Goal: Use online tool/utility: Utilize a website feature to perform a specific function

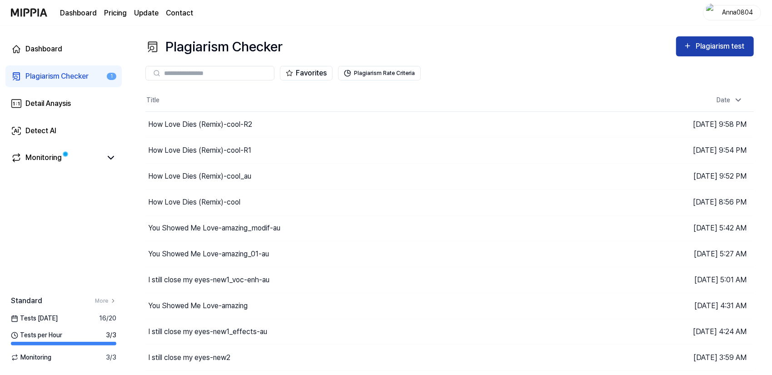
click at [698, 48] on div "Plagiarism test" at bounding box center [720, 46] width 51 height 12
click at [738, 38] on button "Plagiarism test" at bounding box center [715, 46] width 78 height 20
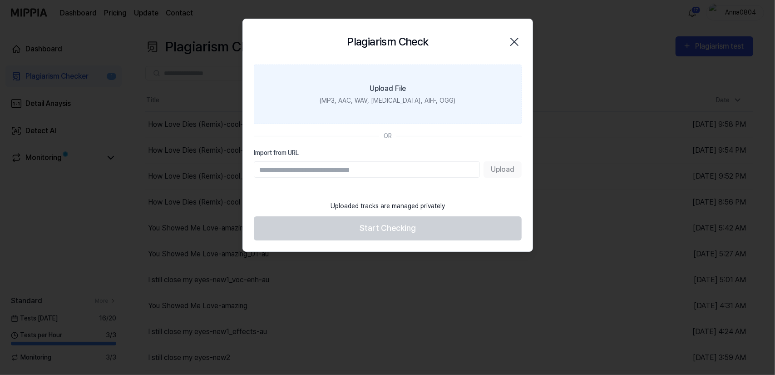
click at [426, 87] on label "Upload File (MP3, AAC, WAV, [MEDICAL_DATA], AIFF, OGG)" at bounding box center [388, 93] width 268 height 59
click at [0, 0] on input "Upload File (MP3, AAC, WAV, [MEDICAL_DATA], AIFF, OGG)" at bounding box center [0, 0] width 0 height 0
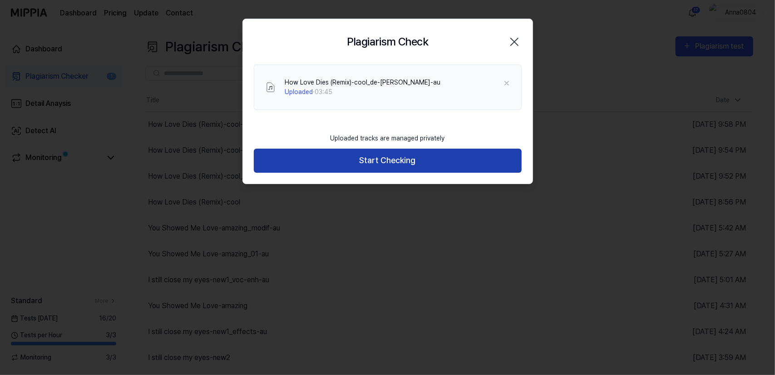
click at [334, 156] on button "Start Checking" at bounding box center [388, 161] width 268 height 24
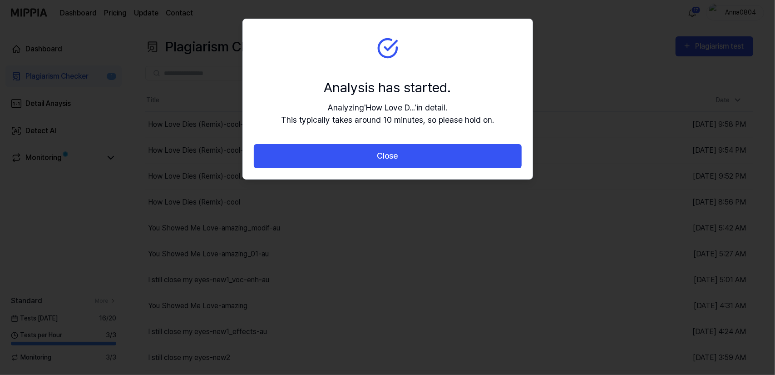
click at [334, 156] on button "Close" at bounding box center [388, 156] width 268 height 24
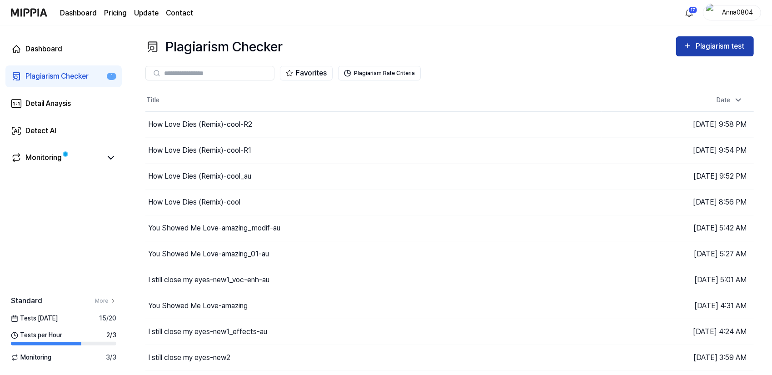
click at [703, 43] on div "Plagiarism test" at bounding box center [720, 46] width 51 height 12
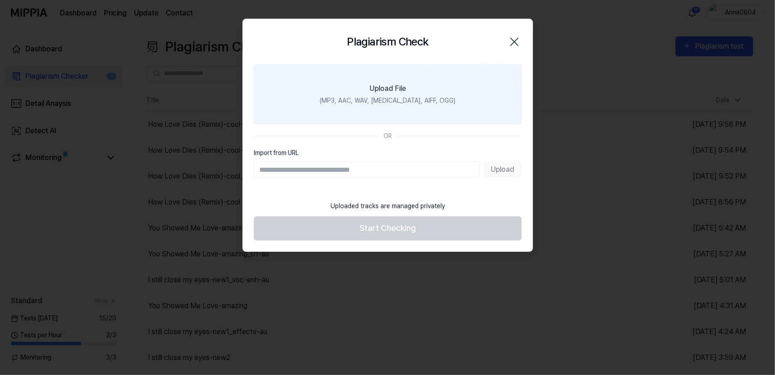
click at [440, 81] on label "Upload File (MP3, AAC, WAV, [MEDICAL_DATA], AIFF, OGG)" at bounding box center [388, 93] width 268 height 59
click at [0, 0] on input "Upload File (MP3, AAC, WAV, [MEDICAL_DATA], AIFF, OGG)" at bounding box center [0, 0] width 0 height 0
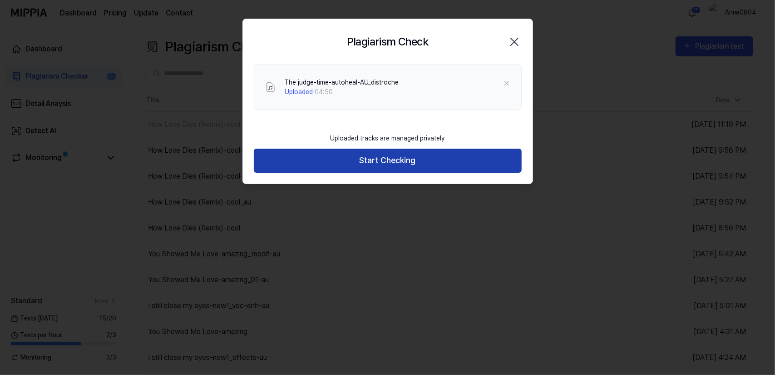
click at [372, 158] on button "Start Checking" at bounding box center [388, 161] width 268 height 24
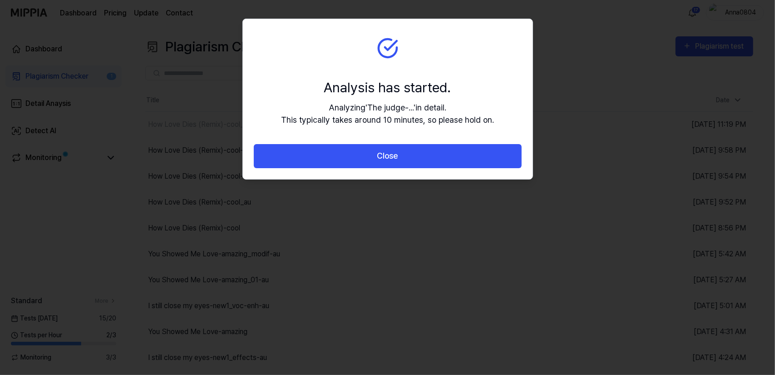
click at [372, 158] on button "Close" at bounding box center [388, 156] width 268 height 24
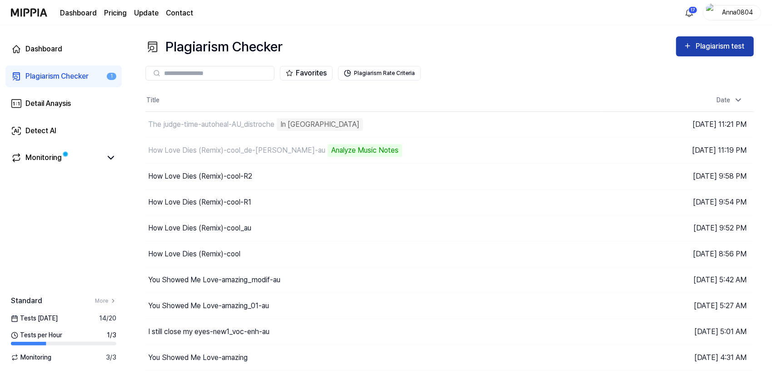
click at [703, 44] on div "Plagiarism test" at bounding box center [720, 46] width 51 height 12
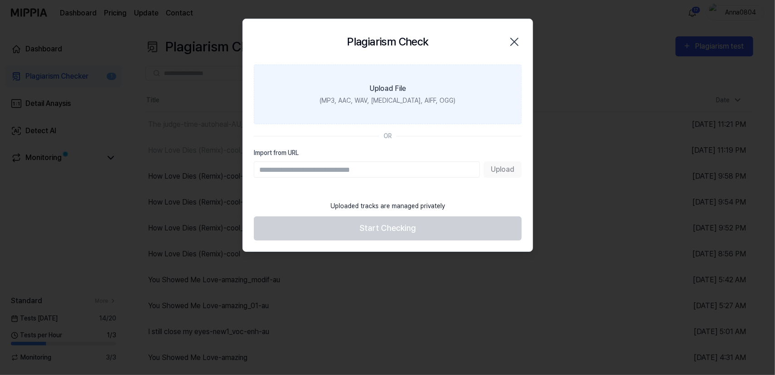
click at [442, 75] on label "Upload File (MP3, AAC, WAV, [MEDICAL_DATA], AIFF, OGG)" at bounding box center [388, 93] width 268 height 59
click at [0, 0] on input "Upload File (MP3, AAC, WAV, [MEDICAL_DATA], AIFF, OGG)" at bounding box center [0, 0] width 0 height 0
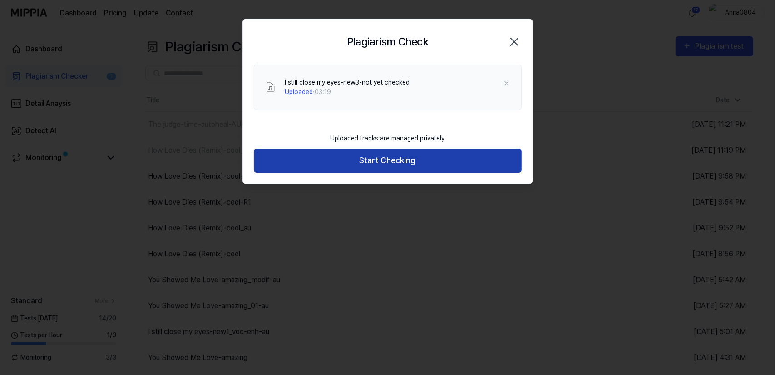
click at [346, 160] on button "Start Checking" at bounding box center [388, 161] width 268 height 24
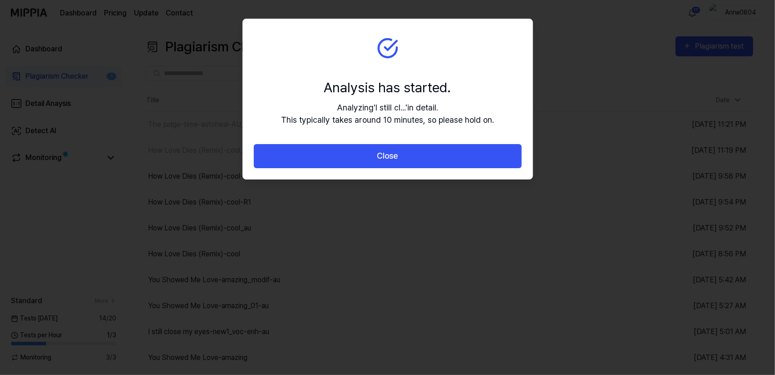
click at [346, 160] on button "Close" at bounding box center [388, 156] width 268 height 24
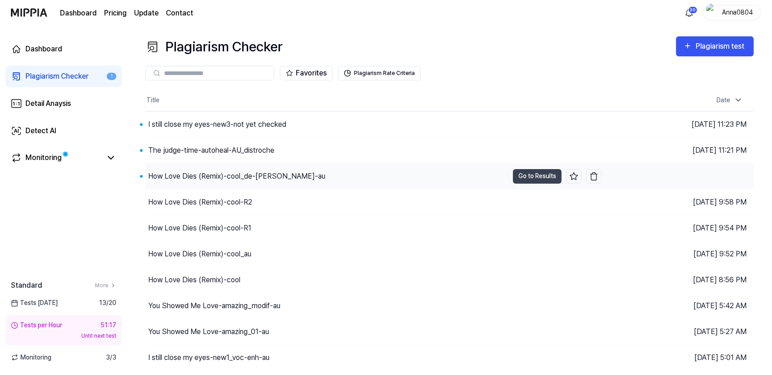
click at [234, 173] on div "How Love Dies (Remix)-cool_de-[PERSON_NAME]-au" at bounding box center [236, 176] width 177 height 11
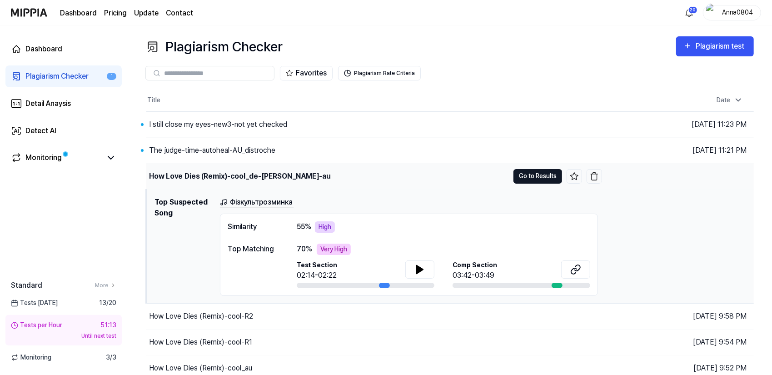
click at [531, 178] on button "Go to Results" at bounding box center [537, 176] width 49 height 15
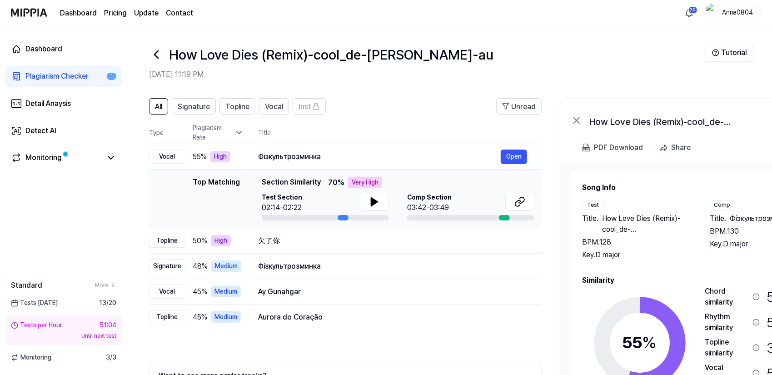
drag, startPoint x: 623, startPoint y: 231, endPoint x: 666, endPoint y: 228, distance: 43.7
click at [666, 228] on div "Title . How Love Dies (Remix)-cool_de-[PERSON_NAME]-au BPM. 128 Key. D major" at bounding box center [636, 236] width 109 height 47
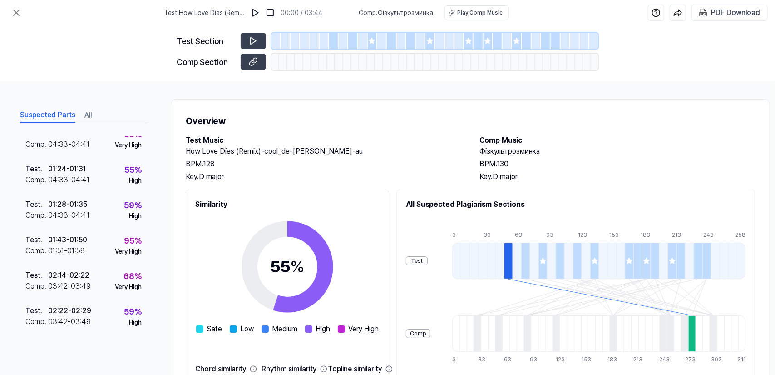
scroll to position [109, 0]
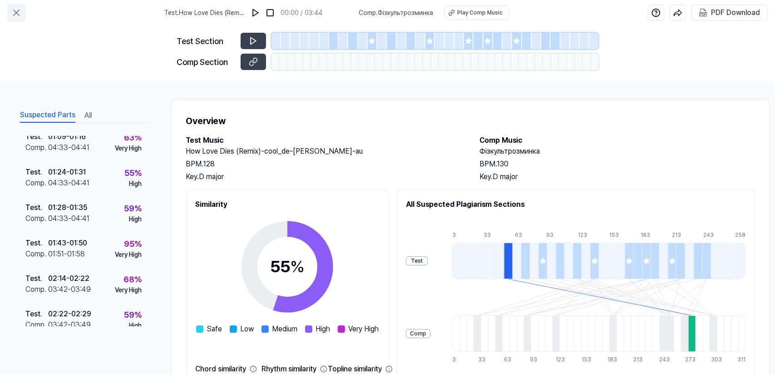
click at [15, 13] on icon at bounding box center [16, 12] width 11 height 11
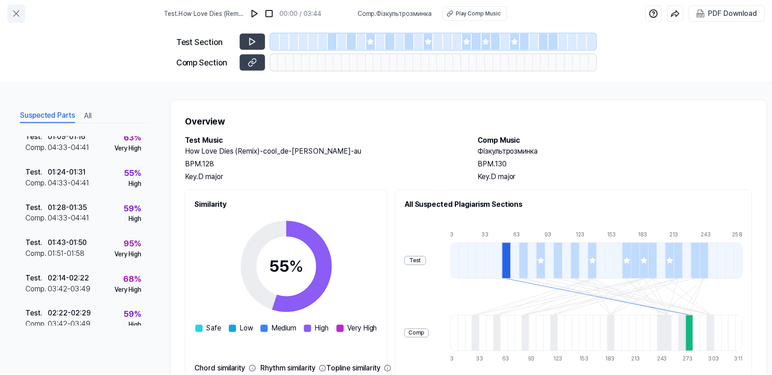
scroll to position [53, 0]
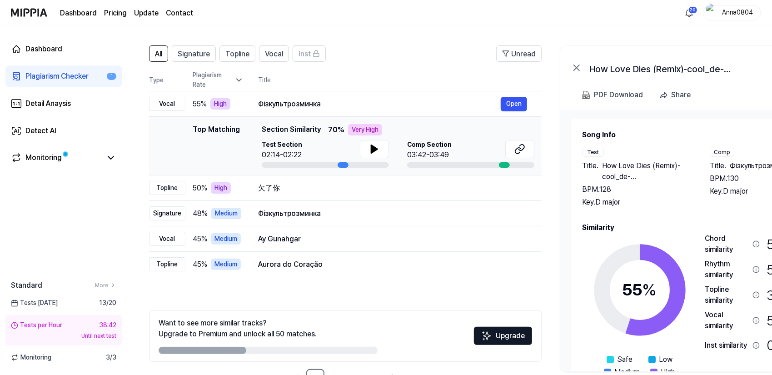
click at [53, 75] on div "Plagiarism Checker" at bounding box center [56, 76] width 63 height 11
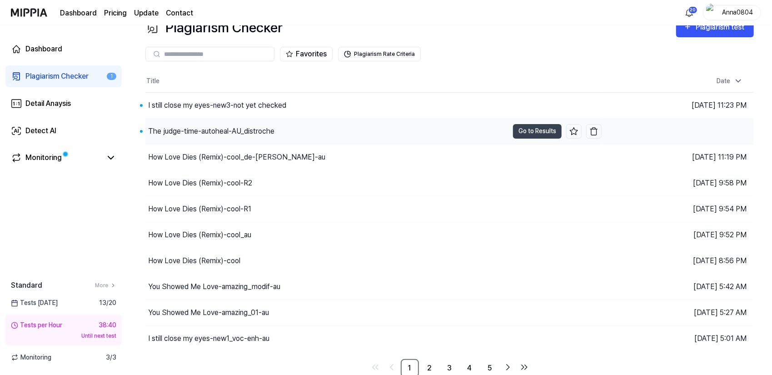
click at [192, 129] on div "The judge-time-autoheal-AU_distroche" at bounding box center [211, 131] width 126 height 11
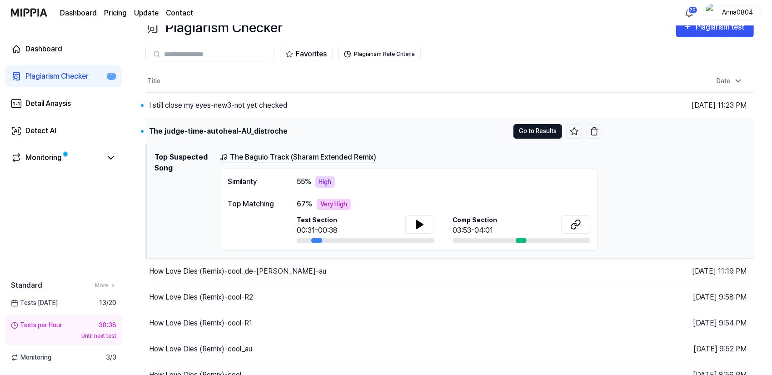
click at [535, 133] on button "Go to Results" at bounding box center [537, 131] width 49 height 15
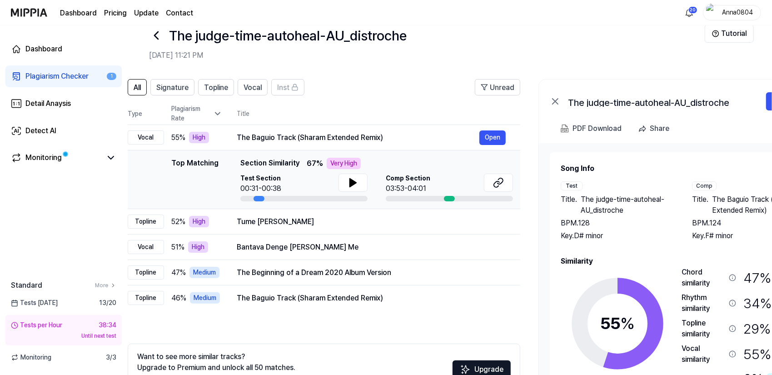
scroll to position [0, 21]
click at [640, 221] on div "BPM. 128" at bounding box center [617, 223] width 113 height 11
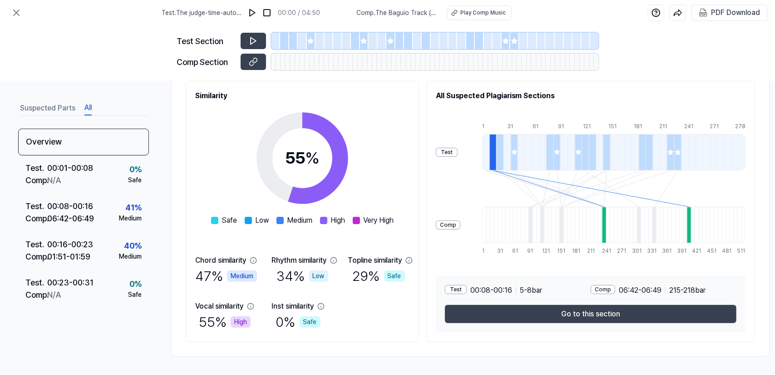
click at [84, 107] on button "All" at bounding box center [87, 108] width 7 height 15
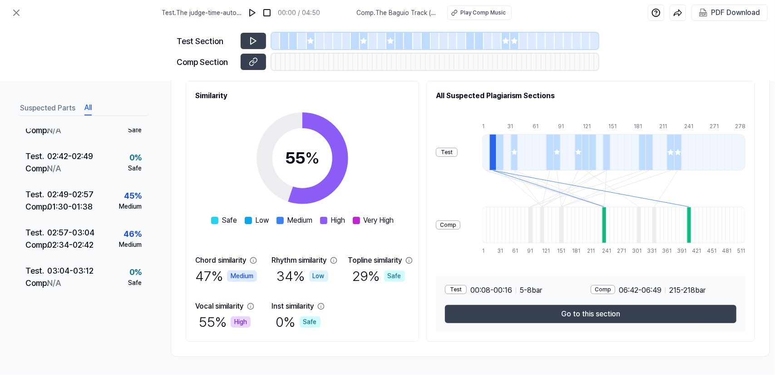
scroll to position [812, 0]
click at [20, 13] on icon at bounding box center [16, 12] width 11 height 11
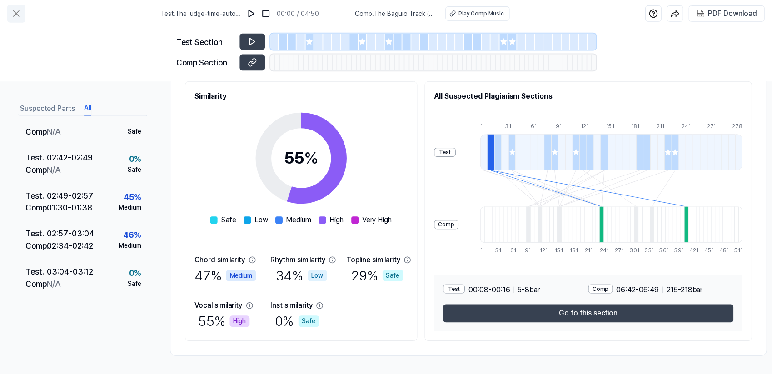
scroll to position [19, 0]
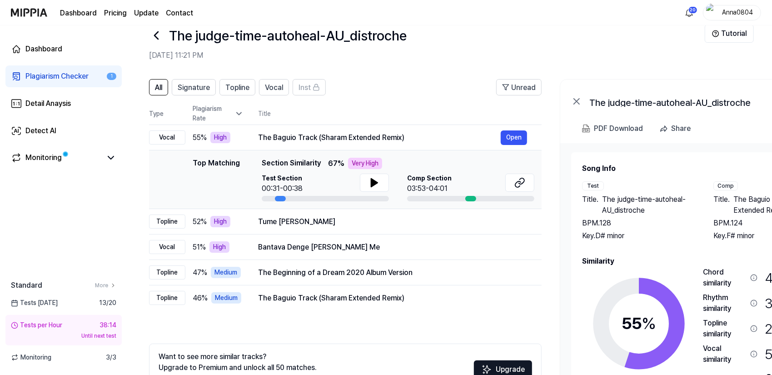
click at [57, 77] on div "Plagiarism Checker" at bounding box center [56, 76] width 63 height 11
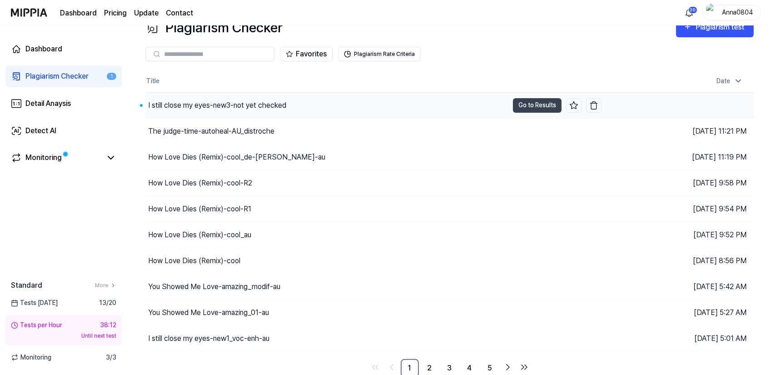
click at [208, 102] on div "I still close my eyes-new3-not yet checked" at bounding box center [217, 105] width 138 height 11
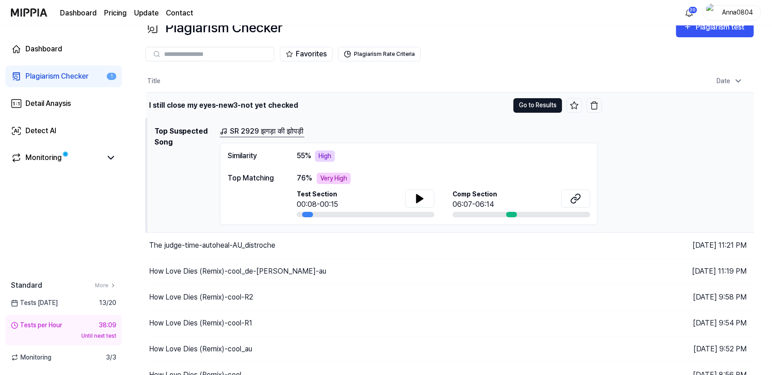
click at [519, 105] on button "Go to Results" at bounding box center [537, 105] width 49 height 15
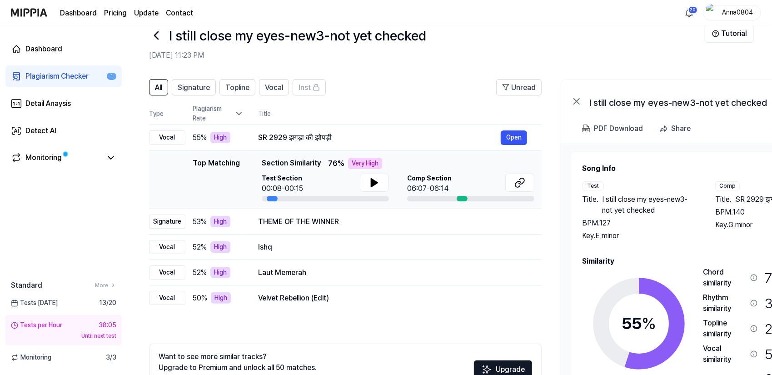
click at [41, 77] on div "Plagiarism Checker" at bounding box center [56, 76] width 63 height 11
